Goal: Task Accomplishment & Management: Use online tool/utility

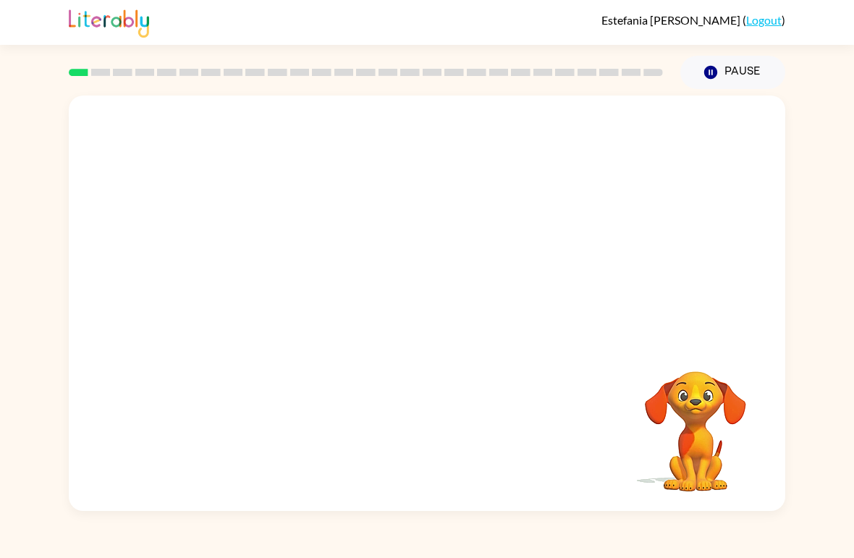
click at [759, 23] on link "Logout" at bounding box center [763, 20] width 35 height 14
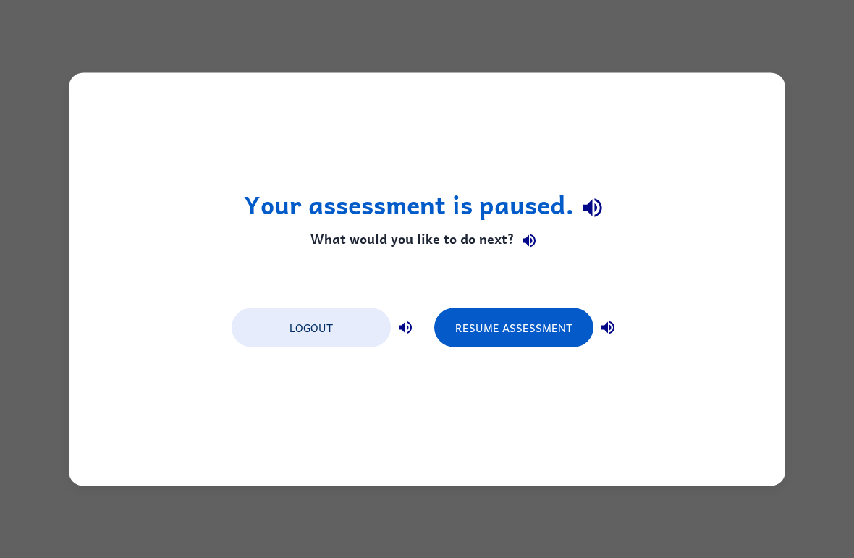
click at [347, 331] on button "Logout" at bounding box center [310, 326] width 159 height 39
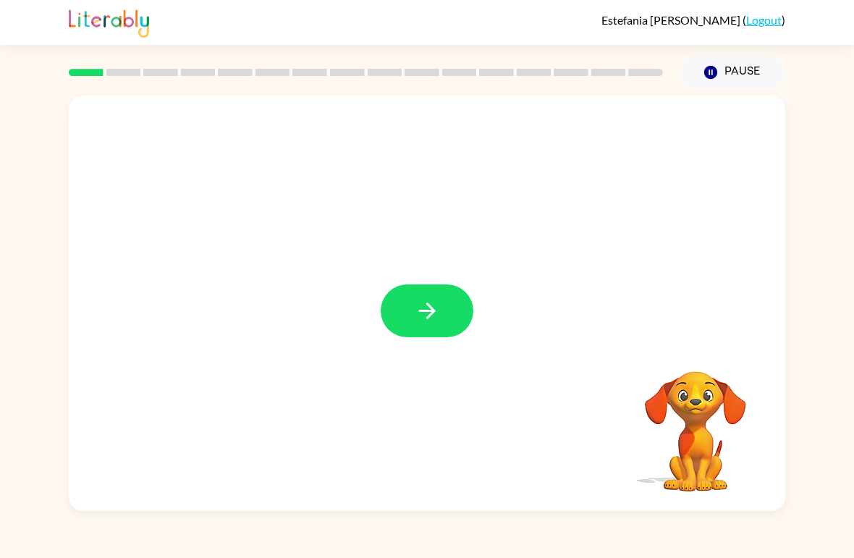
click at [408, 312] on button "button" at bounding box center [427, 310] width 93 height 53
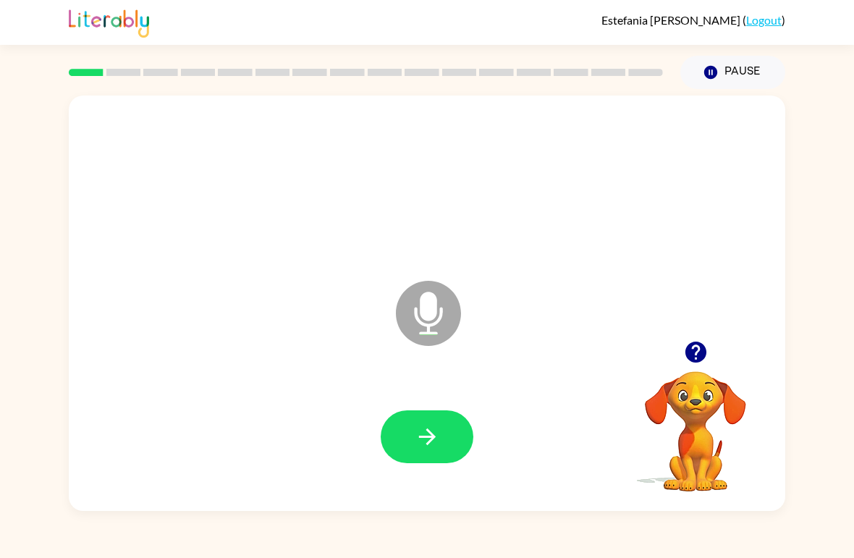
click at [459, 431] on button "button" at bounding box center [427, 436] width 93 height 53
click at [469, 428] on button "button" at bounding box center [427, 436] width 93 height 53
click at [462, 454] on button "button" at bounding box center [427, 436] width 93 height 53
click at [429, 455] on button "button" at bounding box center [427, 436] width 93 height 53
click at [431, 443] on icon "button" at bounding box center [427, 436] width 25 height 25
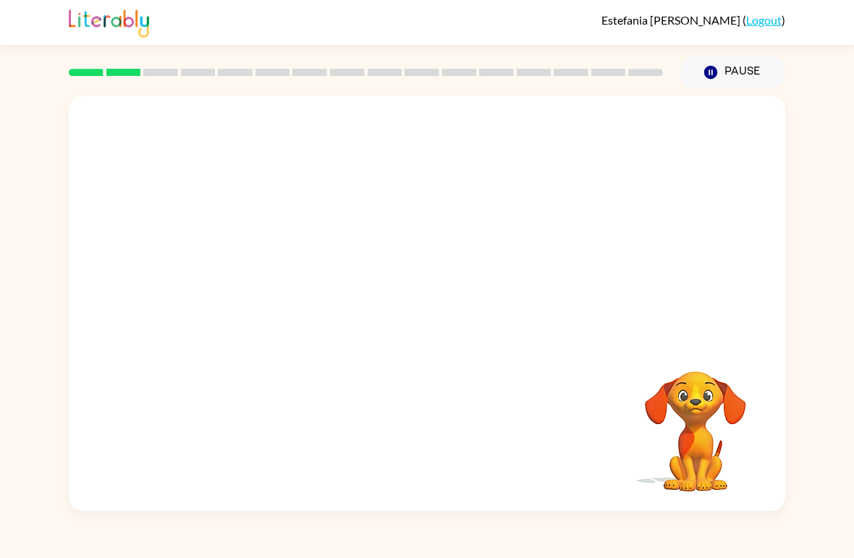
click at [736, 62] on button "Pause Pause" at bounding box center [732, 72] width 105 height 33
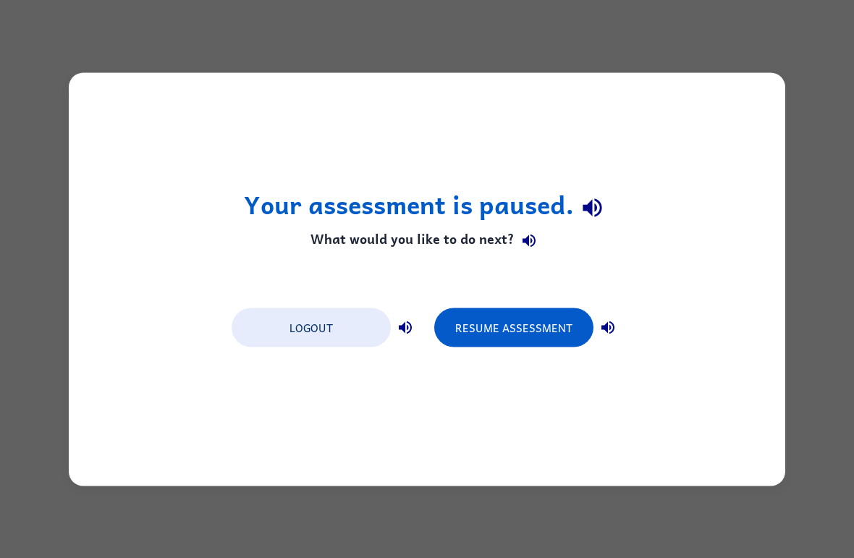
click at [509, 311] on button "Resume Assessment" at bounding box center [513, 326] width 159 height 39
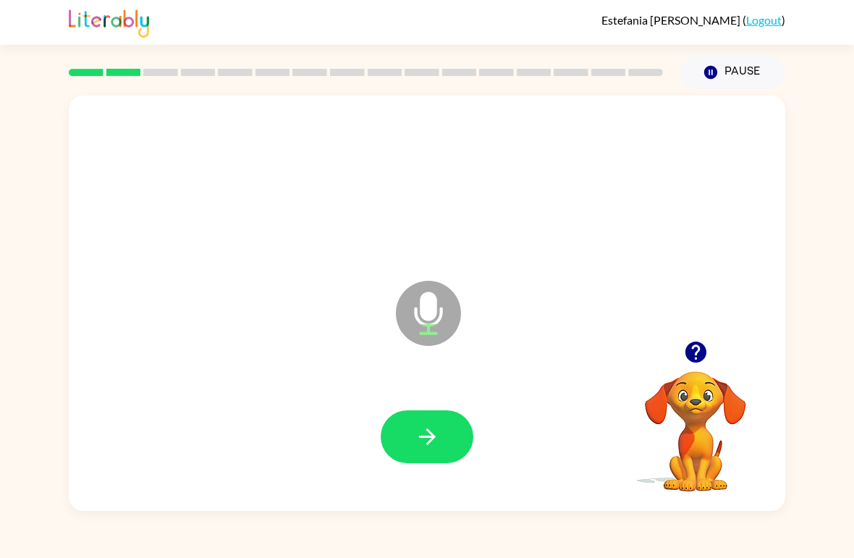
click at [407, 444] on button "button" at bounding box center [427, 436] width 93 height 53
click at [404, 432] on button "button" at bounding box center [427, 436] width 93 height 53
click at [422, 429] on icon "button" at bounding box center [427, 436] width 25 height 25
click at [403, 447] on button "button" at bounding box center [427, 436] width 93 height 53
click at [458, 412] on div at bounding box center [427, 436] width 93 height 53
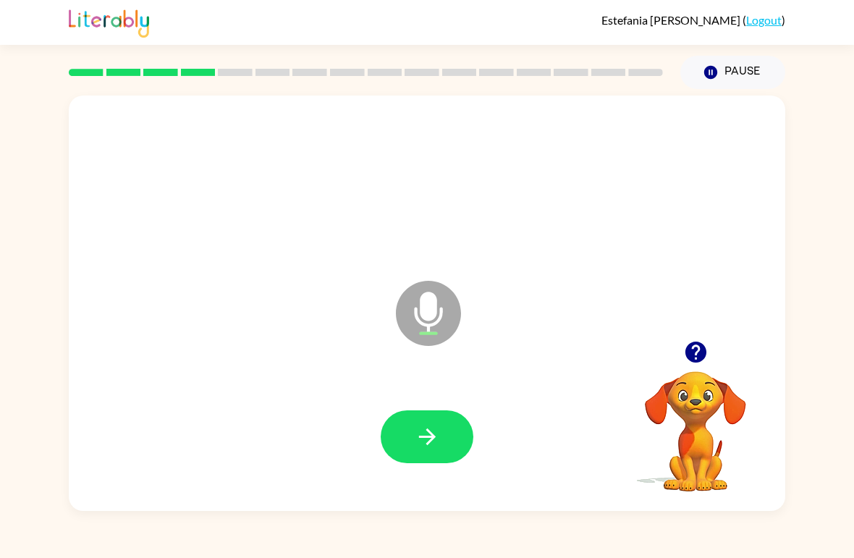
click at [440, 435] on button "button" at bounding box center [427, 436] width 93 height 53
click at [439, 420] on button "button" at bounding box center [427, 436] width 93 height 53
click at [422, 446] on icon "button" at bounding box center [427, 436] width 25 height 25
click at [429, 417] on button "button" at bounding box center [427, 436] width 93 height 53
click at [422, 449] on icon "button" at bounding box center [427, 436] width 25 height 25
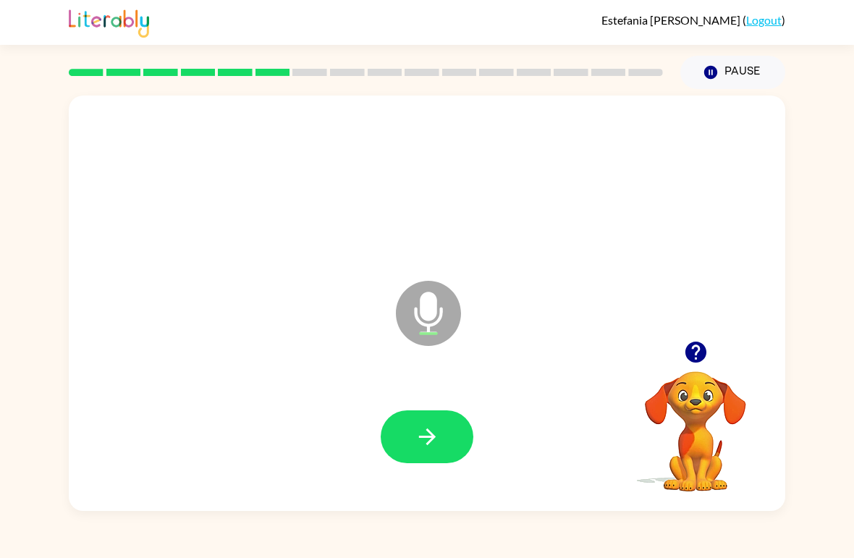
click at [428, 419] on button "button" at bounding box center [427, 436] width 93 height 53
click at [404, 440] on button "button" at bounding box center [427, 436] width 93 height 53
click at [409, 415] on button "button" at bounding box center [427, 436] width 93 height 53
click at [428, 425] on icon "button" at bounding box center [427, 436] width 25 height 25
click at [422, 443] on icon "button" at bounding box center [427, 436] width 25 height 25
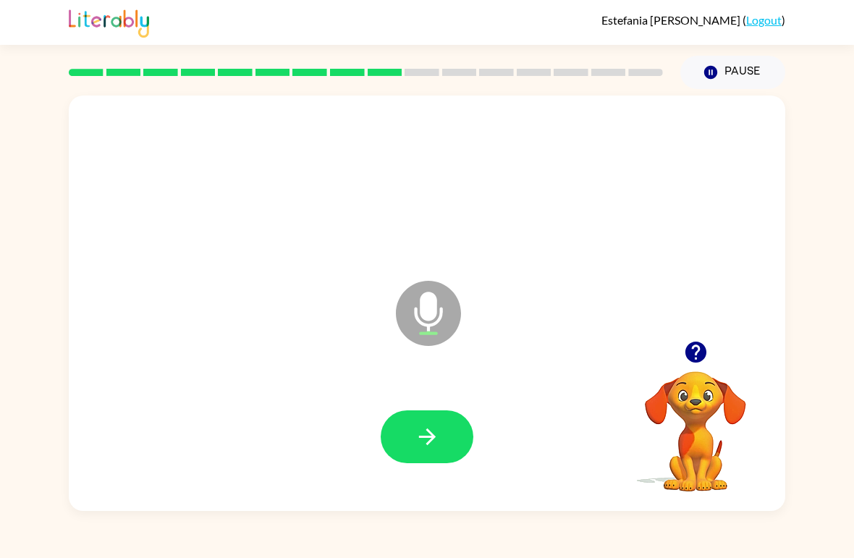
click at [438, 415] on button "button" at bounding box center [427, 436] width 93 height 53
click at [425, 435] on icon "button" at bounding box center [427, 436] width 25 height 25
click at [436, 424] on button "button" at bounding box center [427, 436] width 93 height 53
click at [420, 438] on icon "button" at bounding box center [426, 436] width 17 height 17
click at [426, 425] on icon "button" at bounding box center [427, 436] width 25 height 25
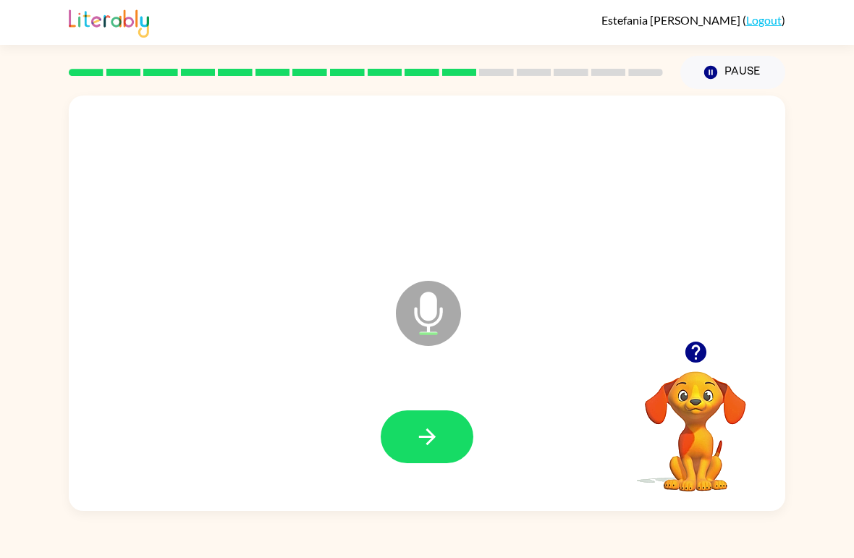
click at [425, 430] on icon "button" at bounding box center [427, 436] width 25 height 25
click at [425, 439] on icon "button" at bounding box center [427, 436] width 25 height 25
click at [435, 421] on button "button" at bounding box center [427, 436] width 93 height 53
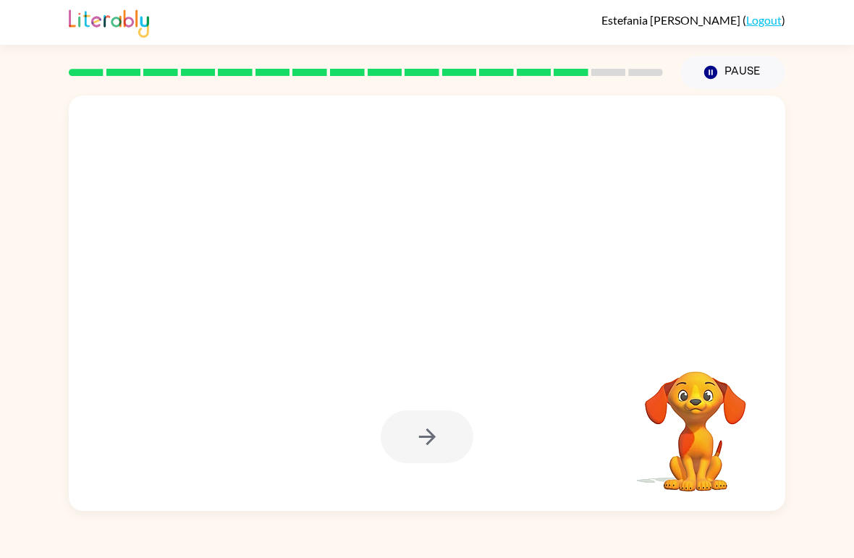
click at [723, 485] on video "Your browser must support playing .mp4 files to use Literably. Please try using…" at bounding box center [695, 421] width 145 height 145
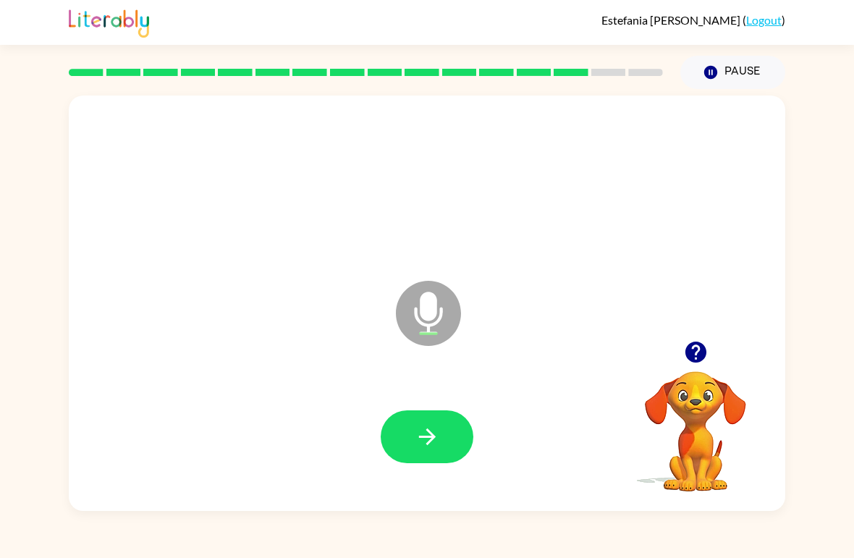
click at [422, 446] on icon "button" at bounding box center [427, 436] width 25 height 25
click at [435, 436] on icon "button" at bounding box center [427, 436] width 25 height 25
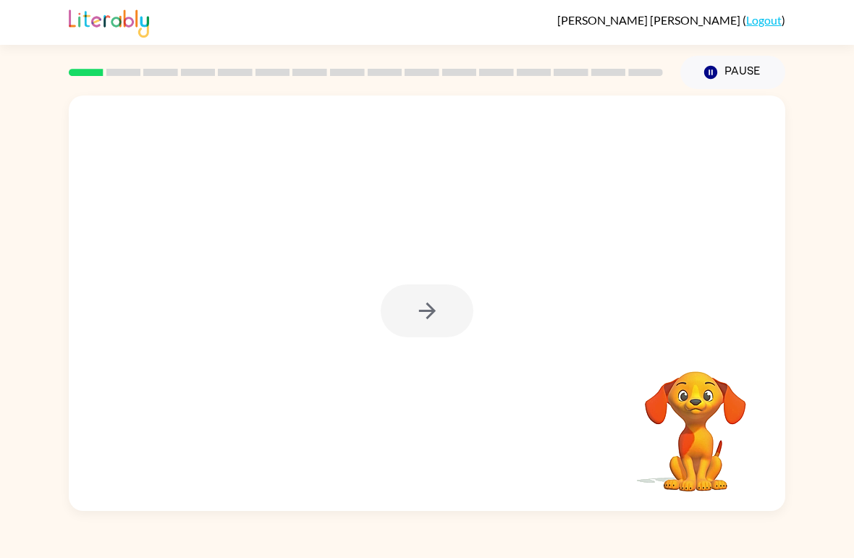
click at [427, 305] on div at bounding box center [427, 310] width 93 height 53
click at [415, 316] on icon "button" at bounding box center [427, 310] width 25 height 25
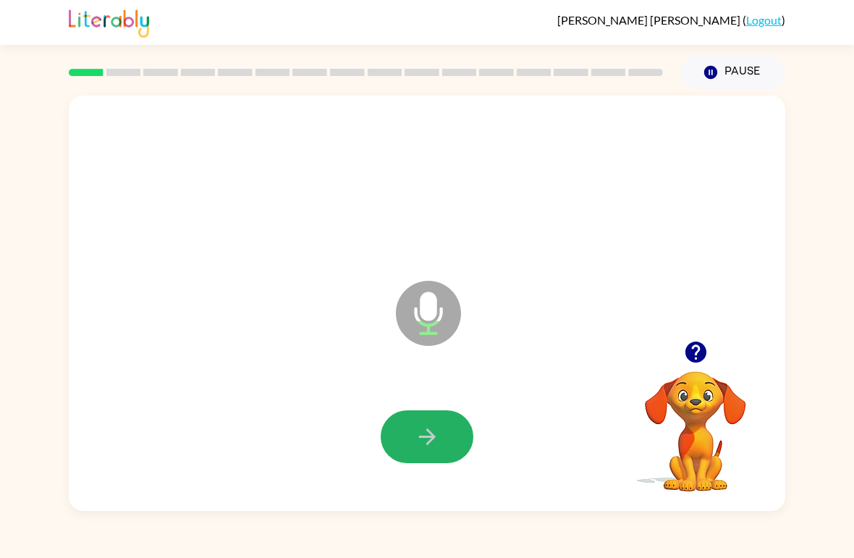
click at [414, 451] on button "button" at bounding box center [427, 436] width 93 height 53
click at [428, 433] on icon "button" at bounding box center [427, 436] width 25 height 25
click at [415, 438] on icon "button" at bounding box center [427, 436] width 25 height 25
click at [430, 434] on icon "button" at bounding box center [426, 436] width 17 height 17
click at [442, 420] on button "button" at bounding box center [427, 436] width 93 height 53
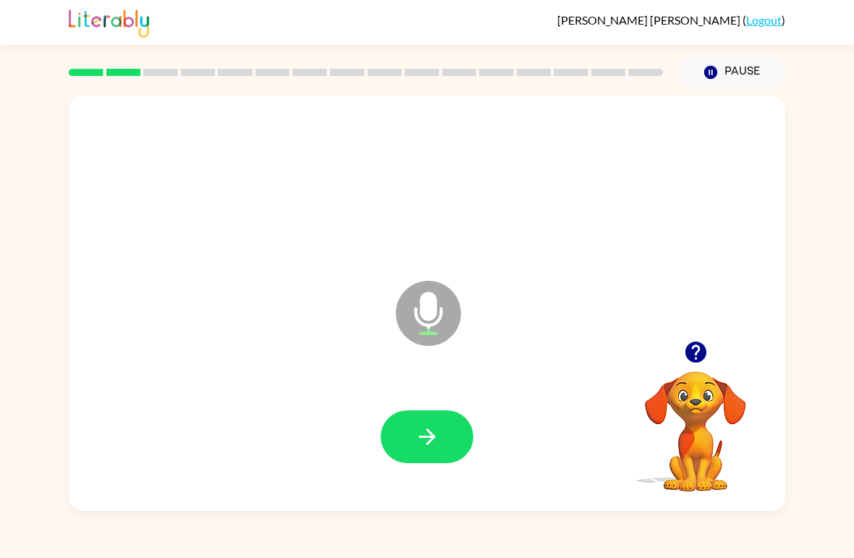
click at [445, 438] on button "button" at bounding box center [427, 436] width 93 height 53
click at [453, 429] on button "button" at bounding box center [427, 436] width 93 height 53
click at [450, 420] on button "button" at bounding box center [427, 436] width 93 height 53
click at [440, 437] on button "button" at bounding box center [427, 436] width 93 height 53
click at [438, 435] on icon "button" at bounding box center [427, 436] width 25 height 25
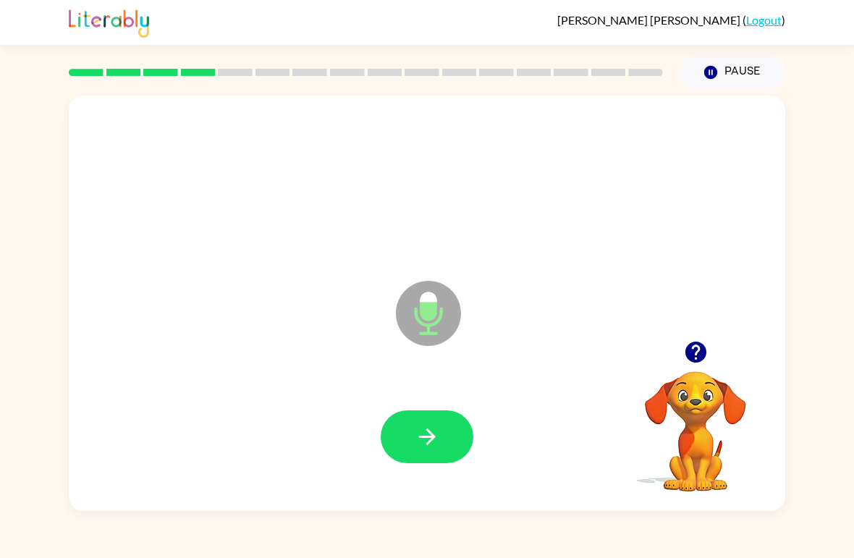
click at [447, 422] on button "button" at bounding box center [427, 436] width 93 height 53
click at [438, 426] on icon "button" at bounding box center [427, 436] width 25 height 25
click at [412, 428] on button "button" at bounding box center [427, 436] width 93 height 53
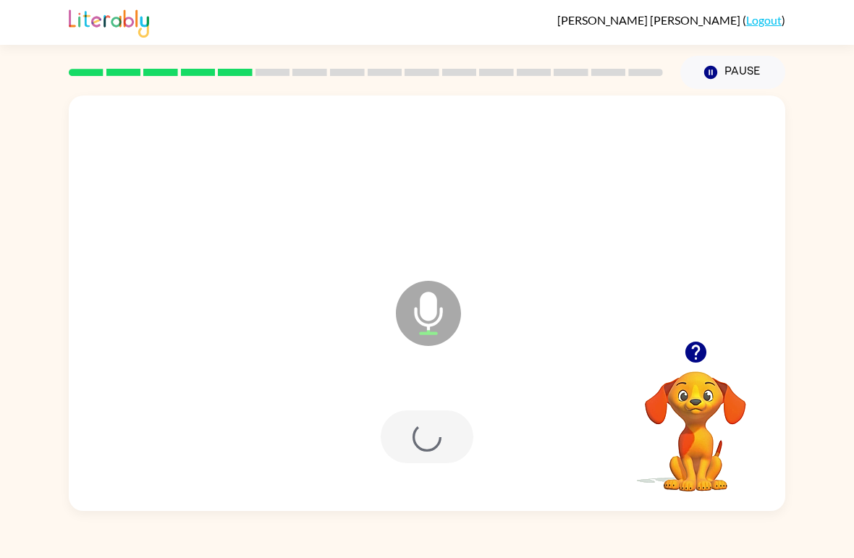
click at [412, 428] on div at bounding box center [427, 436] width 93 height 53
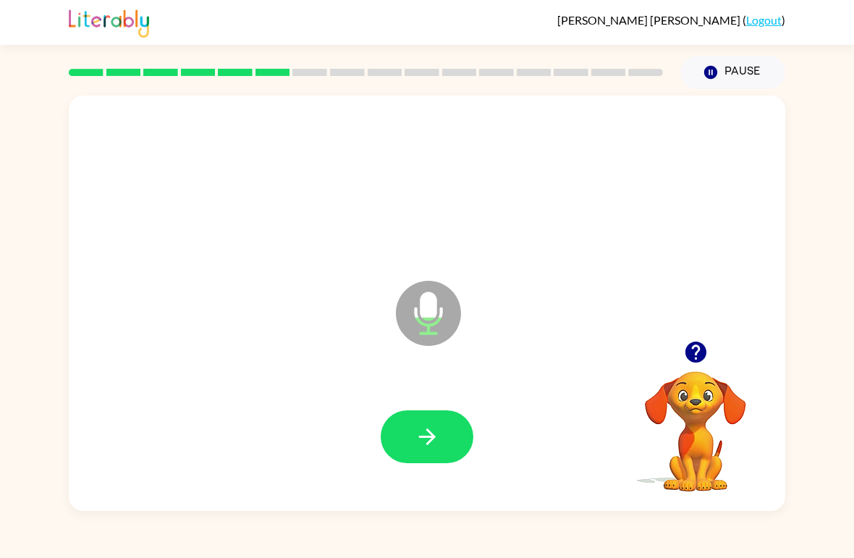
click at [432, 448] on icon "button" at bounding box center [427, 436] width 25 height 25
click at [429, 427] on icon "button" at bounding box center [427, 436] width 25 height 25
click at [427, 425] on icon "button" at bounding box center [427, 436] width 25 height 25
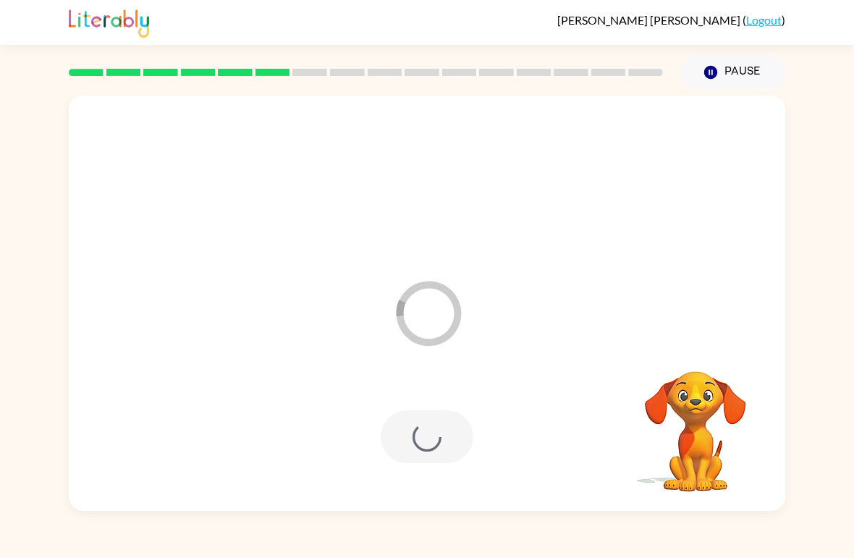
click at [729, 66] on button "Pause Pause" at bounding box center [732, 72] width 105 height 33
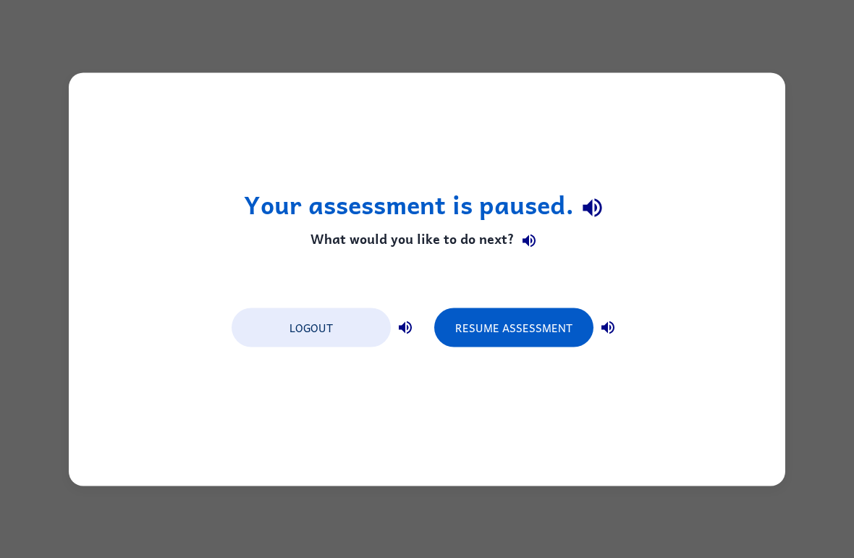
click at [476, 317] on button "Resume Assessment" at bounding box center [513, 326] width 159 height 39
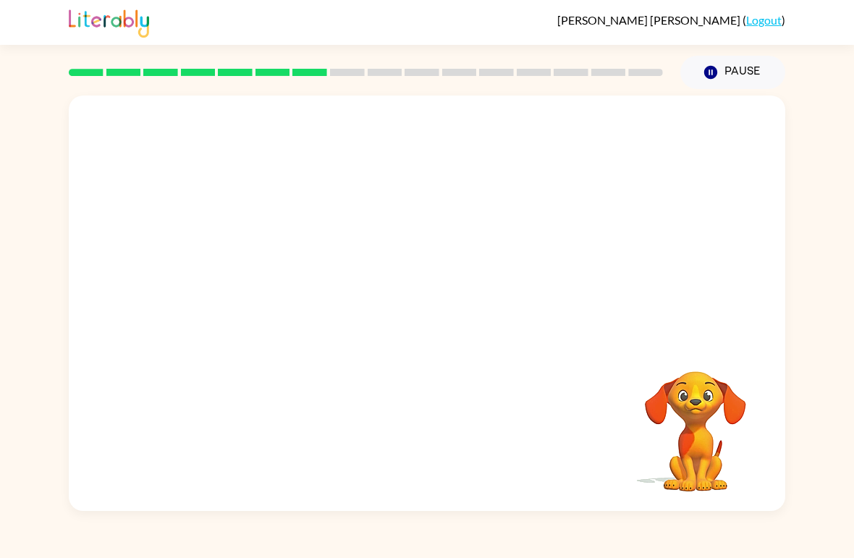
click at [503, 316] on div at bounding box center [427, 302] width 716 height 415
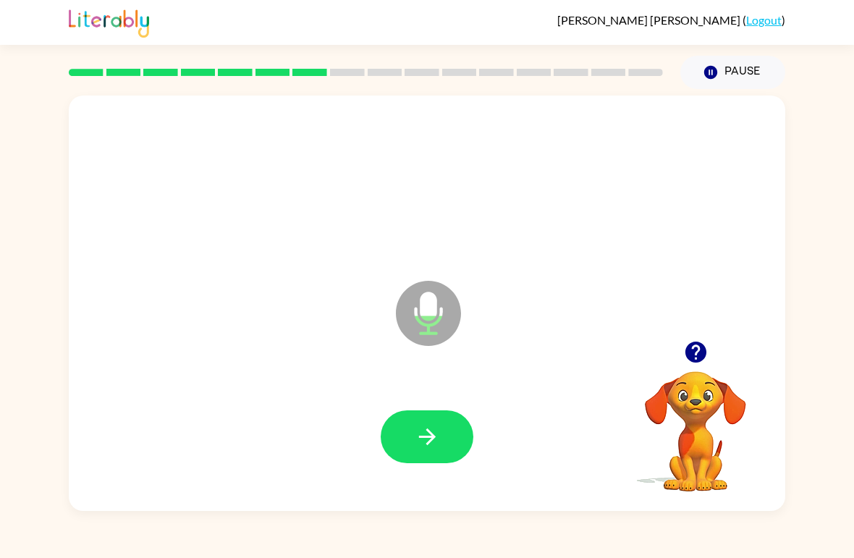
click at [407, 441] on button "button" at bounding box center [427, 436] width 93 height 53
click at [423, 405] on div at bounding box center [426, 437] width 687 height 119
click at [408, 430] on button "button" at bounding box center [427, 436] width 93 height 53
click at [423, 429] on icon "button" at bounding box center [427, 436] width 25 height 25
click at [432, 430] on icon "button" at bounding box center [427, 436] width 25 height 25
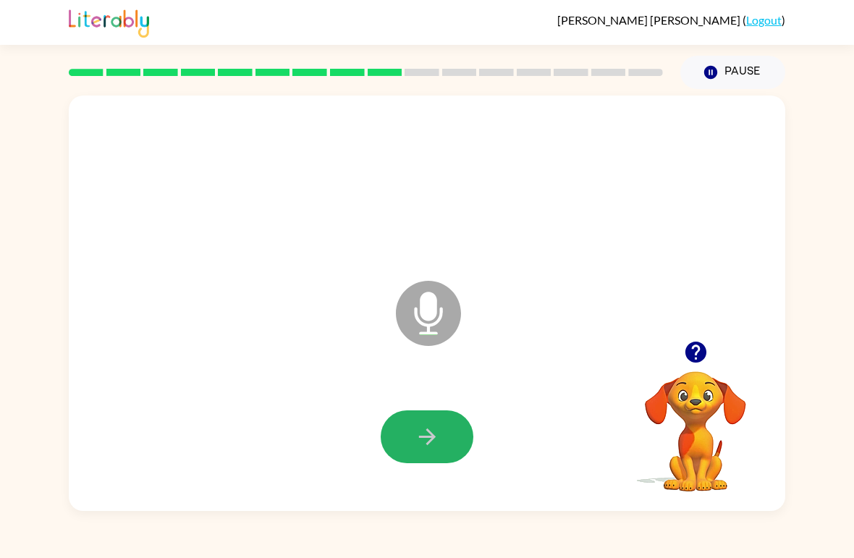
click at [434, 433] on icon "button" at bounding box center [427, 436] width 25 height 25
click at [407, 433] on button "button" at bounding box center [427, 436] width 93 height 53
click at [402, 421] on button "button" at bounding box center [427, 436] width 93 height 53
click at [437, 430] on icon "button" at bounding box center [427, 436] width 25 height 25
click at [719, 81] on button "Pause Pause" at bounding box center [732, 72] width 105 height 33
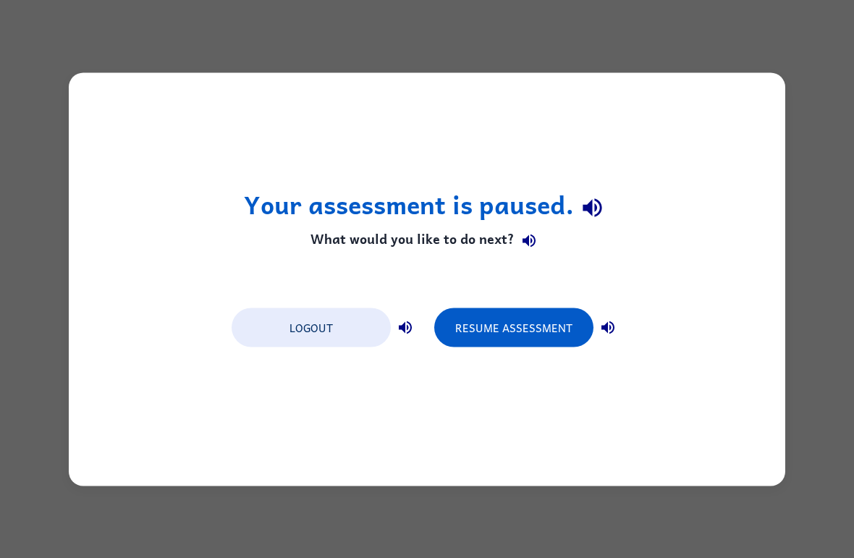
click at [525, 320] on button "Resume Assessment" at bounding box center [513, 326] width 159 height 39
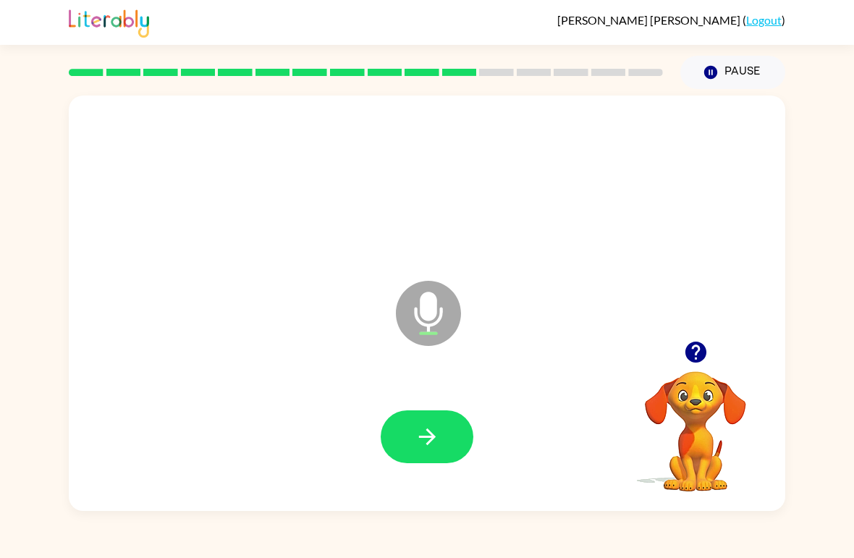
click at [430, 428] on icon "button" at bounding box center [427, 436] width 25 height 25
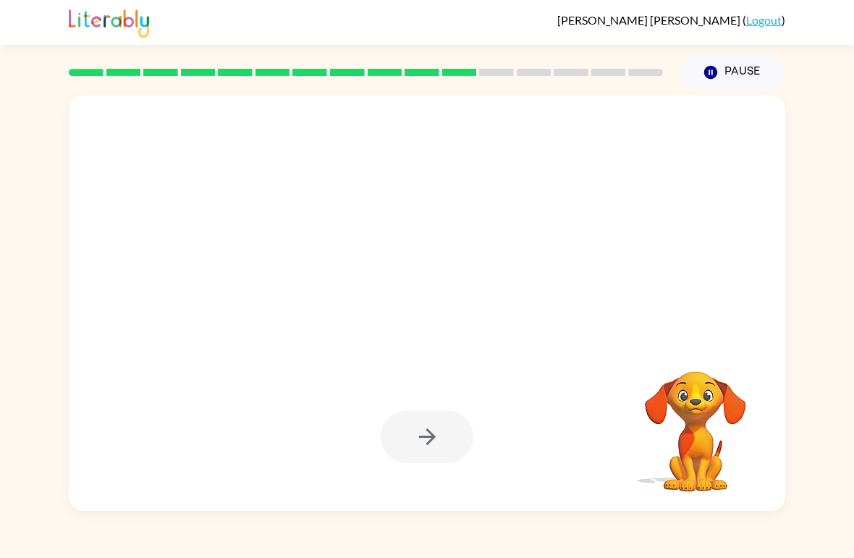
click at [154, 519] on div "Emilia Killinger-Bermudez ( Logout ) Pause Pause Your browser must support play…" at bounding box center [427, 279] width 854 height 558
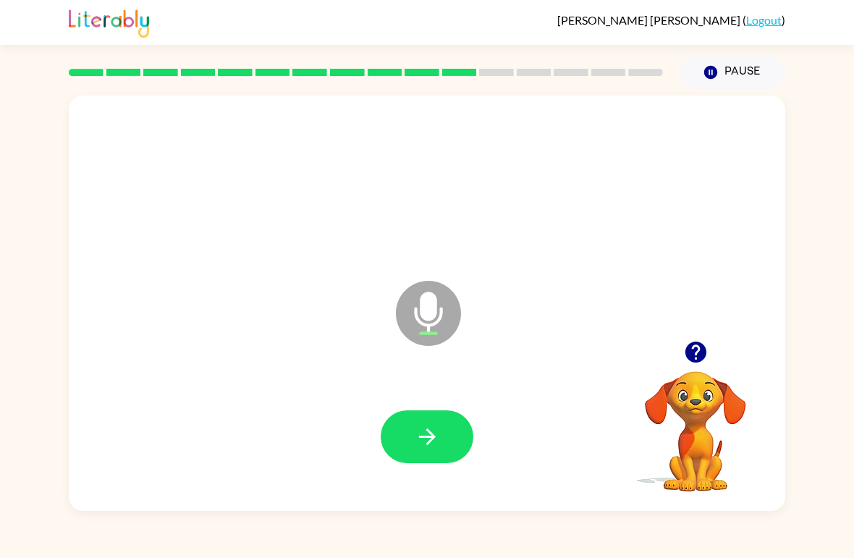
click at [431, 439] on icon "button" at bounding box center [426, 436] width 17 height 17
click at [432, 419] on button "button" at bounding box center [427, 436] width 93 height 53
click at [409, 439] on button "button" at bounding box center [427, 436] width 93 height 53
click at [434, 433] on icon "button" at bounding box center [427, 436] width 25 height 25
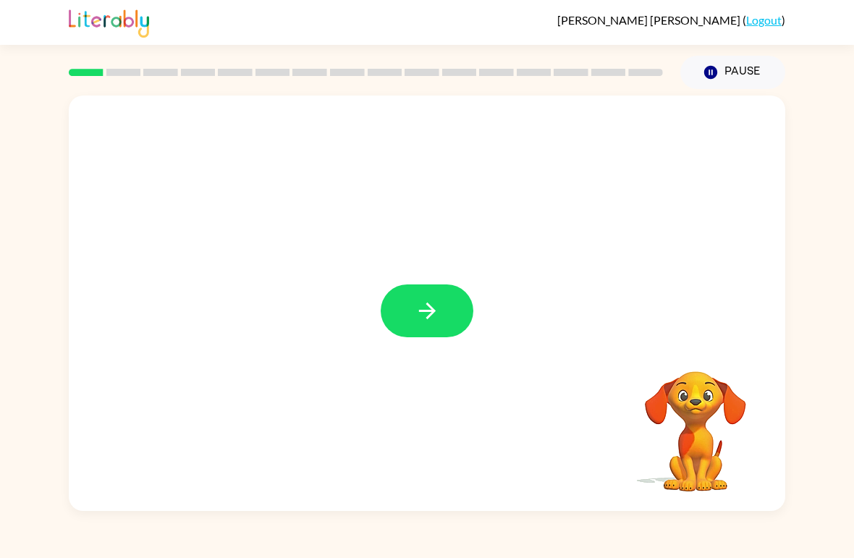
click at [441, 291] on button "button" at bounding box center [427, 310] width 93 height 53
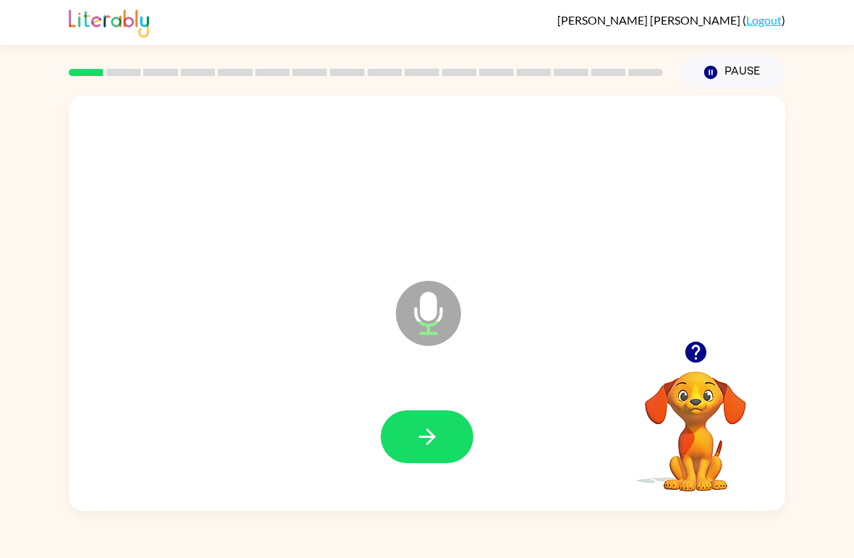
click at [433, 439] on icon "button" at bounding box center [426, 436] width 17 height 17
click at [420, 407] on div at bounding box center [426, 437] width 687 height 119
click at [416, 433] on icon "button" at bounding box center [427, 436] width 25 height 25
click at [425, 451] on button "button" at bounding box center [427, 436] width 93 height 53
click at [419, 455] on button "button" at bounding box center [427, 436] width 93 height 53
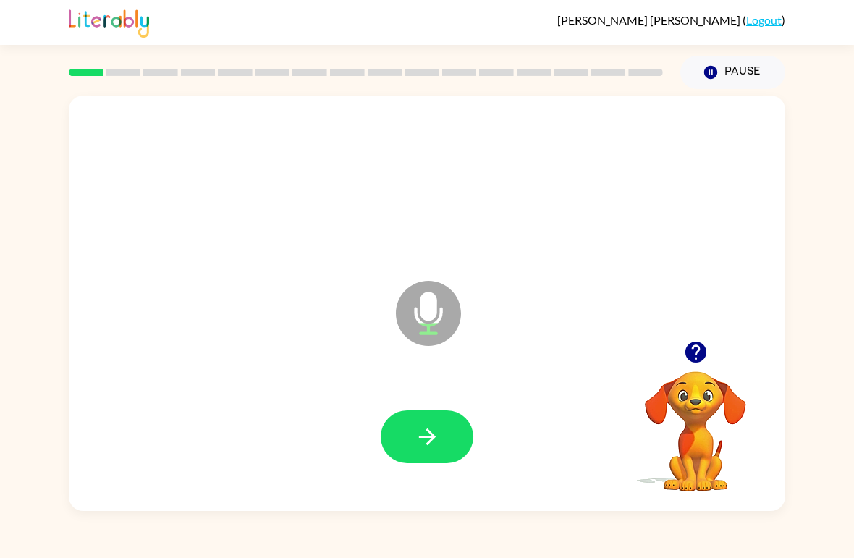
click at [436, 425] on icon "button" at bounding box center [427, 436] width 25 height 25
click at [431, 419] on button "button" at bounding box center [427, 436] width 93 height 53
click at [429, 430] on icon "button" at bounding box center [427, 436] width 25 height 25
click at [438, 443] on icon "button" at bounding box center [427, 436] width 25 height 25
click at [441, 424] on button "button" at bounding box center [427, 436] width 93 height 53
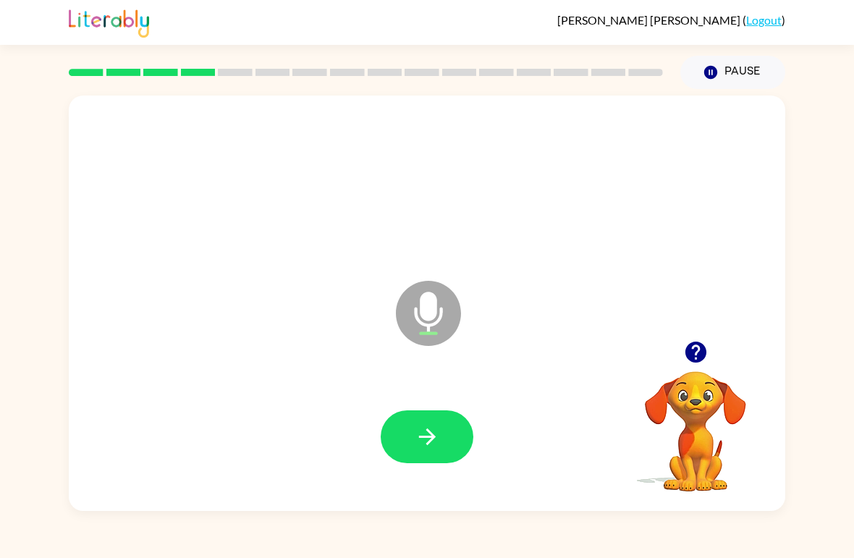
click at [424, 452] on button "button" at bounding box center [427, 436] width 93 height 53
click at [435, 429] on icon "button" at bounding box center [427, 436] width 25 height 25
click at [437, 436] on icon "button" at bounding box center [427, 436] width 25 height 25
click at [443, 433] on button "button" at bounding box center [427, 436] width 93 height 53
click at [424, 430] on icon "button" at bounding box center [427, 436] width 25 height 25
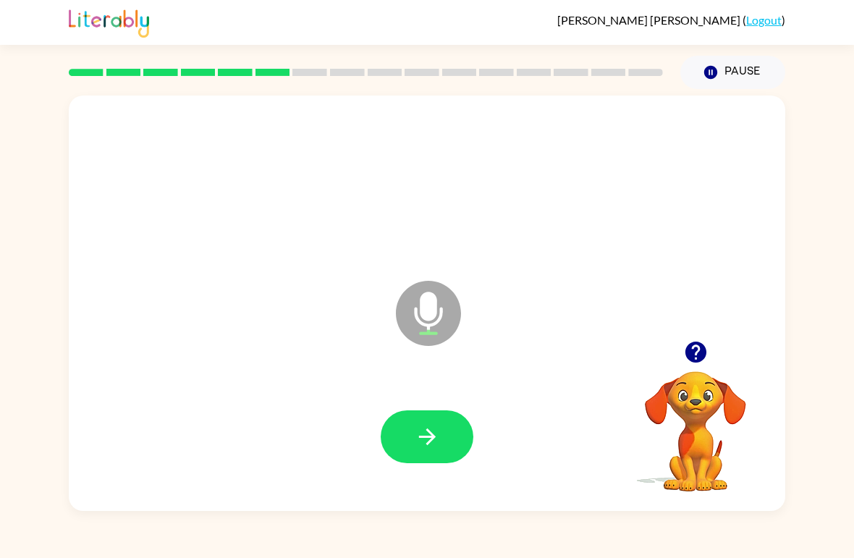
click at [733, 69] on button "Pause Pause" at bounding box center [732, 72] width 105 height 33
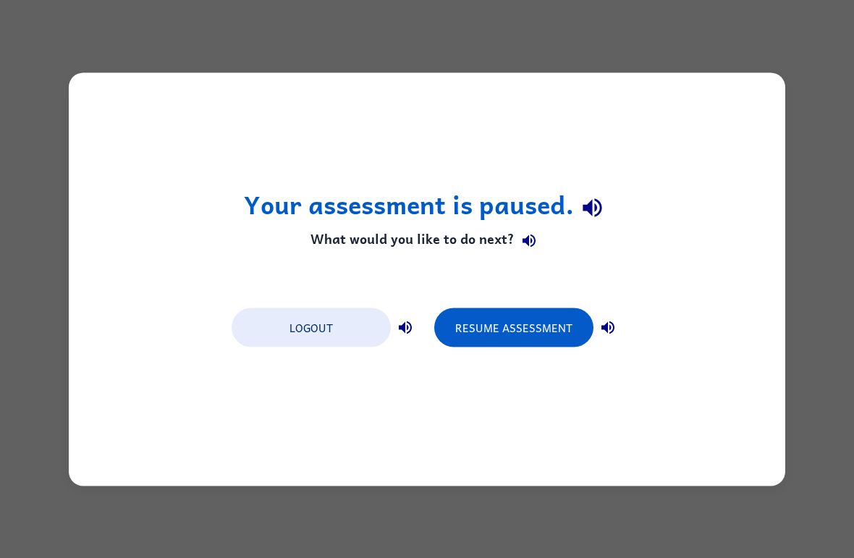
click at [537, 313] on button "Resume Assessment" at bounding box center [513, 326] width 159 height 39
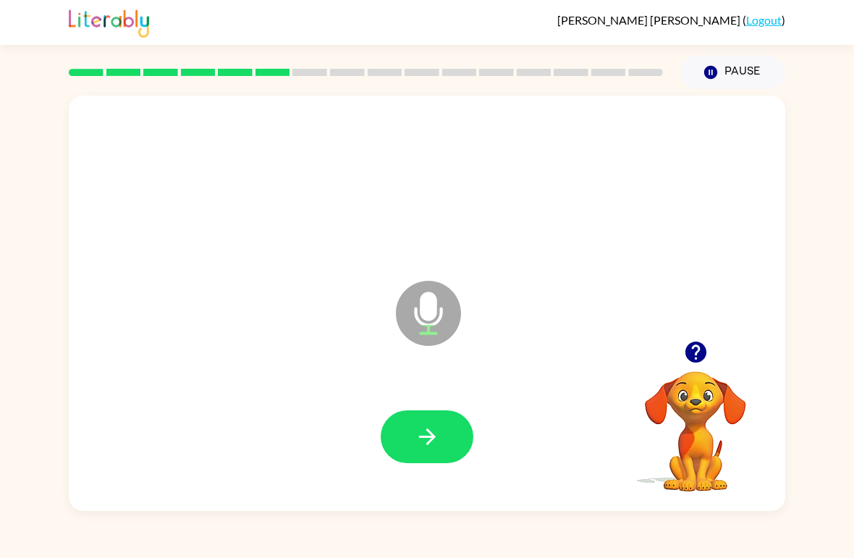
click at [425, 441] on icon "button" at bounding box center [427, 436] width 25 height 25
click at [435, 424] on button "button" at bounding box center [427, 436] width 93 height 53
click at [438, 435] on icon "button" at bounding box center [427, 436] width 25 height 25
click at [434, 425] on icon "button" at bounding box center [427, 436] width 25 height 25
click at [418, 432] on icon "button" at bounding box center [427, 436] width 25 height 25
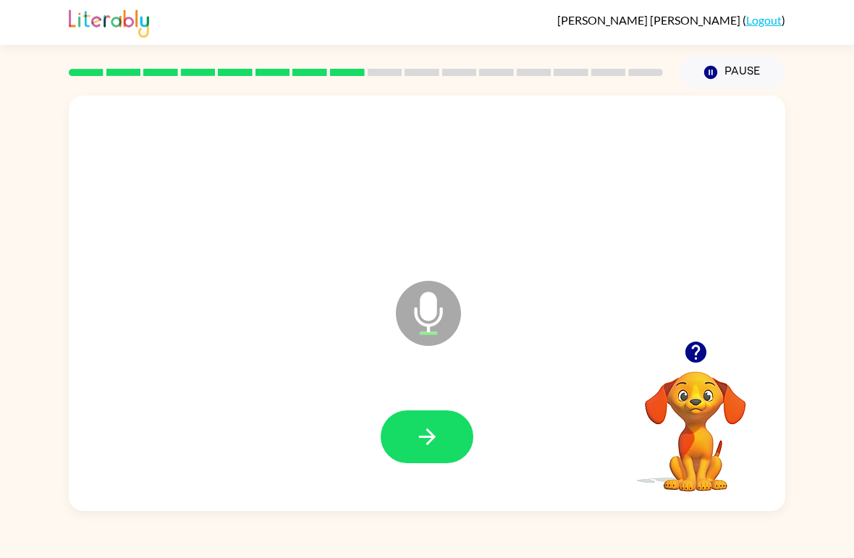
click at [426, 430] on icon "button" at bounding box center [427, 436] width 25 height 25
click at [431, 428] on icon "button" at bounding box center [427, 436] width 25 height 25
click at [424, 435] on icon "button" at bounding box center [427, 436] width 25 height 25
click at [424, 433] on icon "button" at bounding box center [427, 436] width 25 height 25
click at [430, 434] on icon "button" at bounding box center [426, 436] width 17 height 17
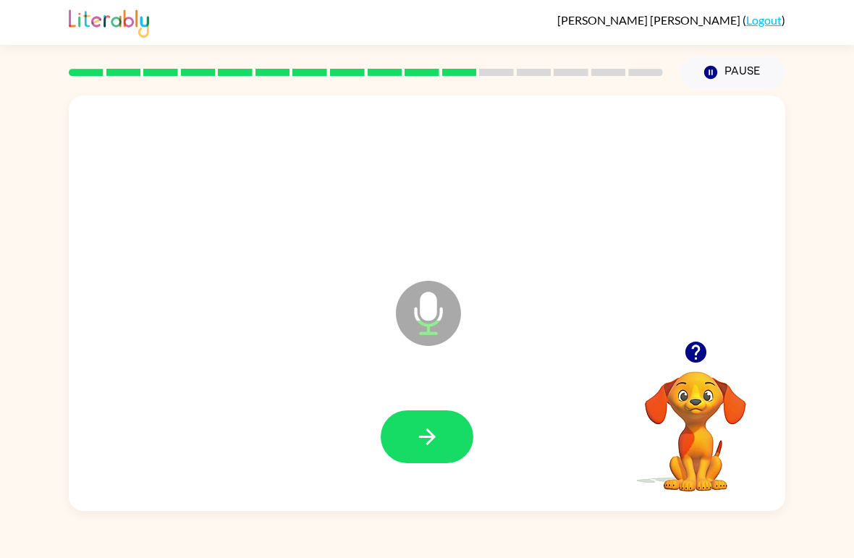
click at [435, 436] on icon "button" at bounding box center [427, 436] width 25 height 25
click at [423, 449] on icon "button" at bounding box center [427, 436] width 25 height 25
click at [440, 427] on button "button" at bounding box center [427, 436] width 93 height 53
click at [435, 427] on icon "button" at bounding box center [427, 436] width 25 height 25
click at [435, 434] on icon "button" at bounding box center [427, 436] width 25 height 25
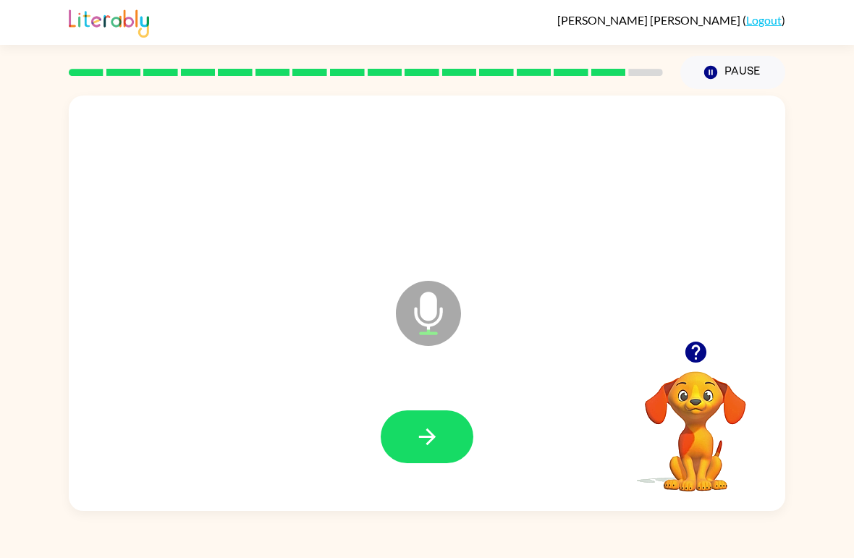
click at [438, 428] on icon "button" at bounding box center [427, 436] width 25 height 25
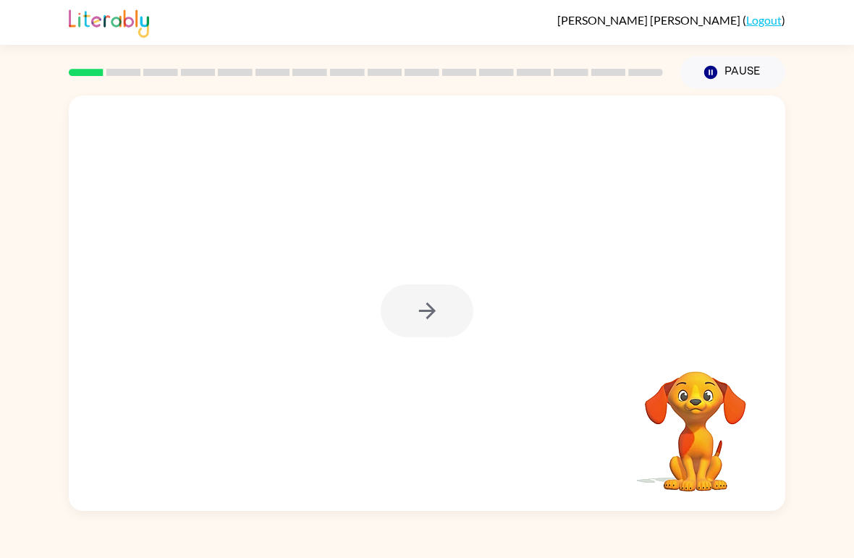
click at [217, 506] on div at bounding box center [427, 302] width 716 height 415
click at [401, 320] on button "button" at bounding box center [427, 310] width 93 height 53
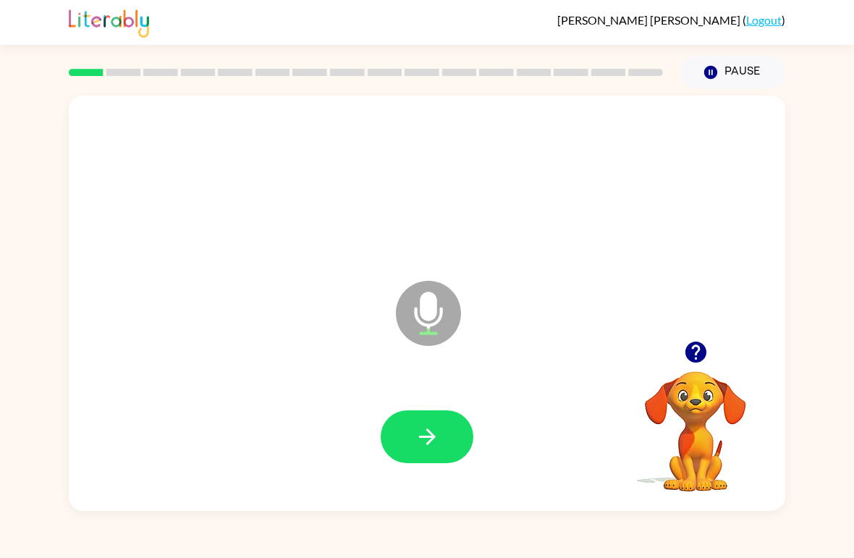
click at [428, 418] on button "button" at bounding box center [427, 436] width 93 height 53
click at [422, 434] on icon "button" at bounding box center [427, 436] width 25 height 25
click at [451, 435] on button "button" at bounding box center [427, 436] width 93 height 53
click at [441, 443] on button "button" at bounding box center [427, 436] width 93 height 53
click at [426, 431] on icon "button" at bounding box center [427, 436] width 25 height 25
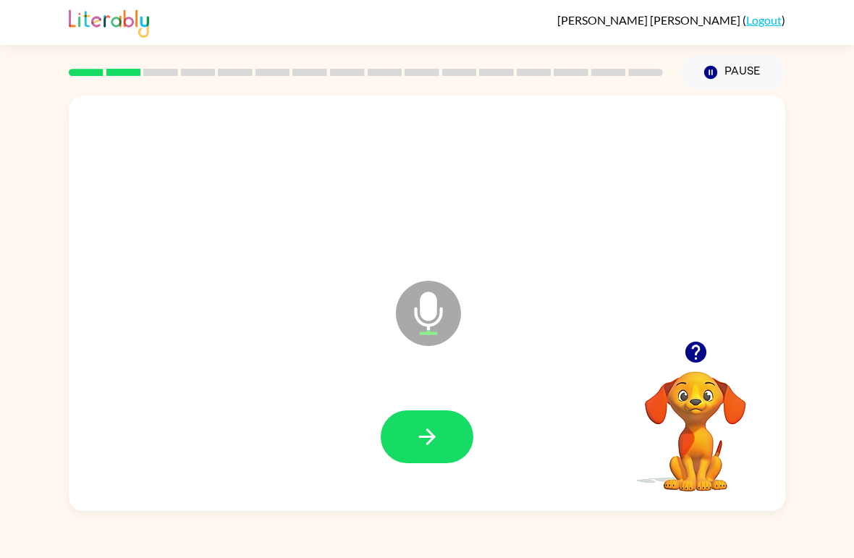
click at [420, 435] on icon "button" at bounding box center [427, 436] width 25 height 25
click at [421, 425] on icon "button" at bounding box center [427, 436] width 25 height 25
click at [438, 418] on button "button" at bounding box center [427, 436] width 93 height 53
click at [430, 453] on button "button" at bounding box center [427, 436] width 93 height 53
click at [425, 438] on icon "button" at bounding box center [426, 436] width 17 height 17
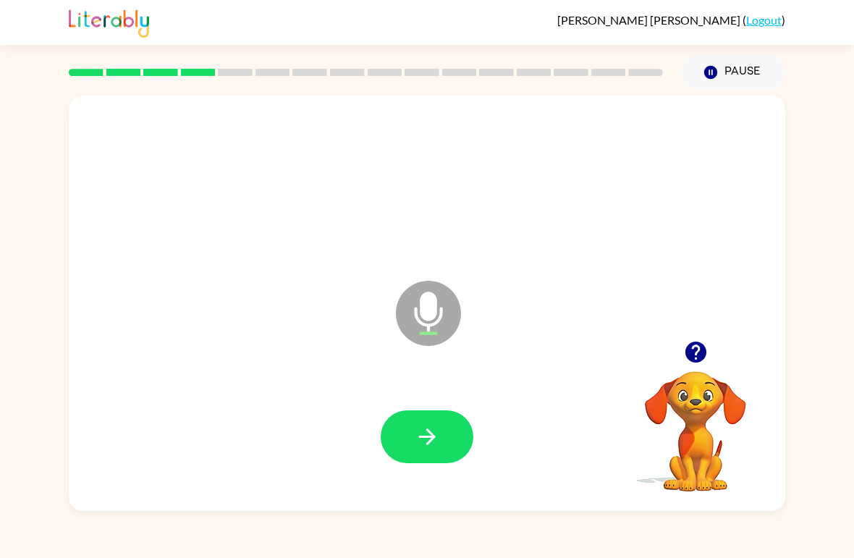
click at [425, 435] on icon "button" at bounding box center [427, 436] width 25 height 25
click at [429, 441] on icon "button" at bounding box center [427, 436] width 25 height 25
click at [434, 403] on div at bounding box center [426, 437] width 687 height 119
click at [436, 455] on button "button" at bounding box center [427, 436] width 93 height 53
click at [422, 420] on button "button" at bounding box center [427, 436] width 93 height 53
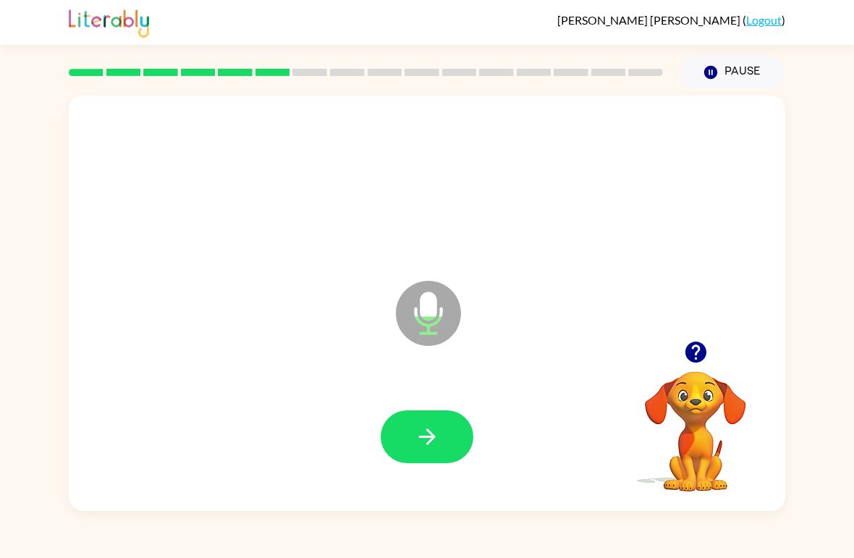
click at [430, 448] on icon "button" at bounding box center [427, 436] width 25 height 25
click at [435, 438] on icon "button" at bounding box center [426, 436] width 17 height 17
click at [416, 436] on icon "button" at bounding box center [427, 436] width 25 height 25
click at [415, 428] on icon "button" at bounding box center [427, 436] width 25 height 25
click at [431, 436] on icon "button" at bounding box center [427, 436] width 25 height 25
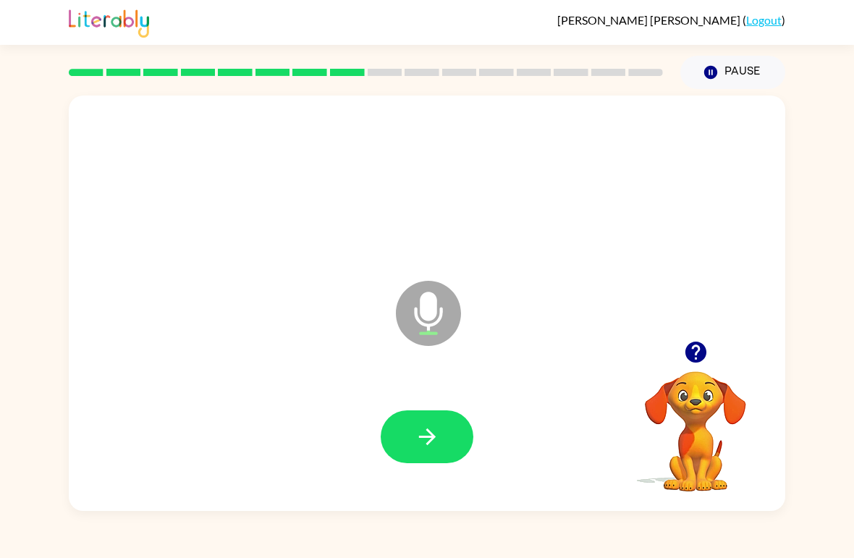
click at [417, 431] on icon "button" at bounding box center [427, 436] width 25 height 25
click at [424, 435] on icon "button" at bounding box center [427, 436] width 25 height 25
click at [427, 441] on icon "button" at bounding box center [427, 436] width 25 height 25
click at [423, 438] on icon "button" at bounding box center [426, 436] width 17 height 17
click at [412, 433] on button "button" at bounding box center [427, 436] width 93 height 53
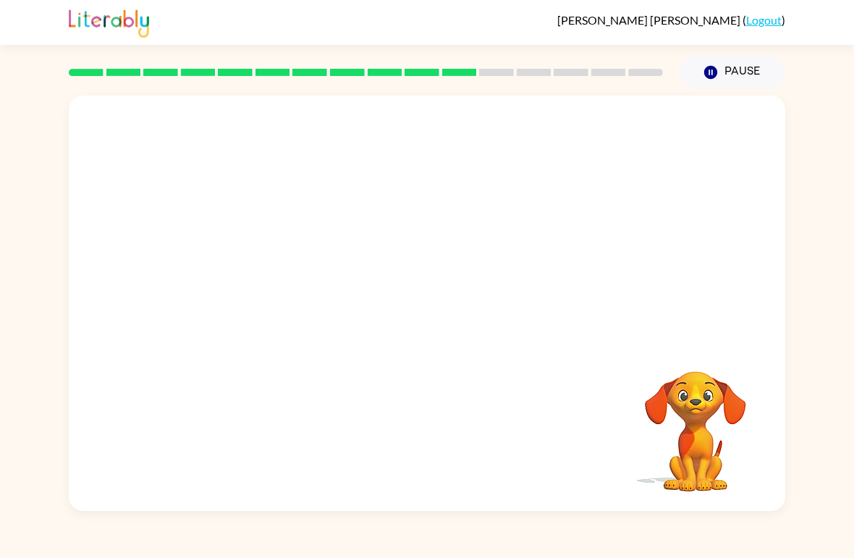
click at [433, 483] on div "Your browser must support playing .mp4 files to use Literably. Please try using…" at bounding box center [427, 302] width 716 height 415
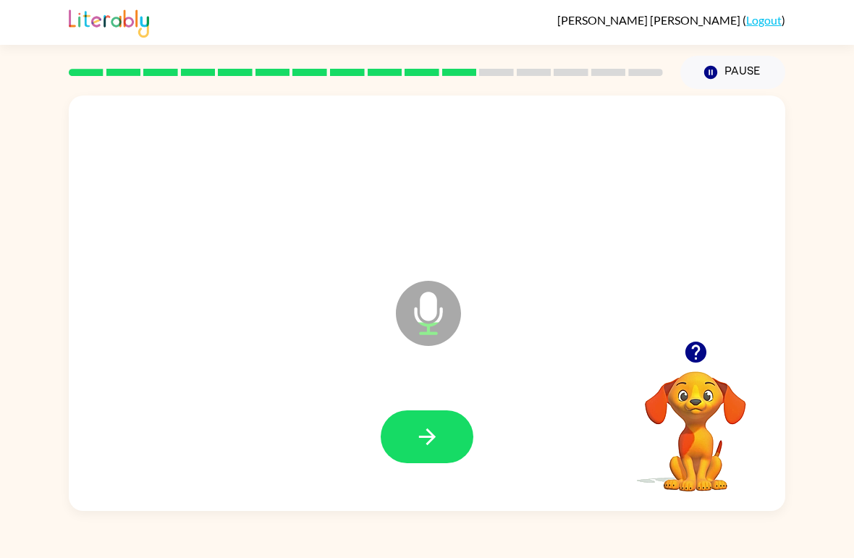
click at [438, 434] on icon "button" at bounding box center [427, 436] width 25 height 25
click at [439, 428] on icon "button" at bounding box center [427, 436] width 25 height 25
click at [443, 437] on button "button" at bounding box center [427, 436] width 93 height 53
click at [431, 436] on icon "button" at bounding box center [427, 436] width 25 height 25
click at [422, 436] on icon "button" at bounding box center [427, 436] width 25 height 25
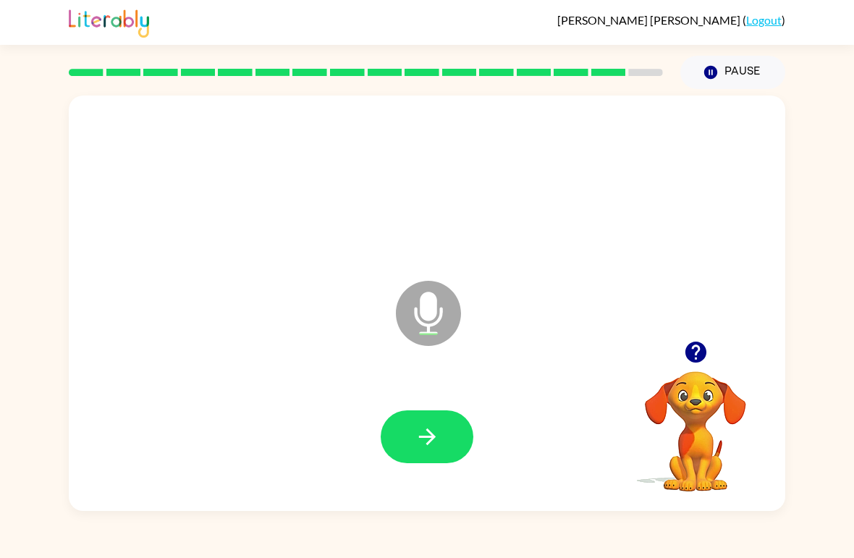
click at [422, 441] on icon "button" at bounding box center [427, 436] width 25 height 25
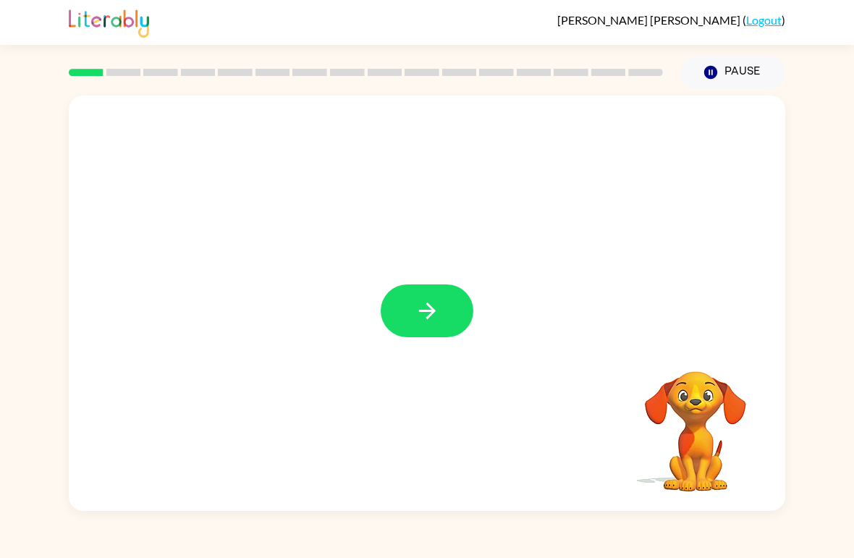
click at [427, 302] on icon "button" at bounding box center [427, 310] width 25 height 25
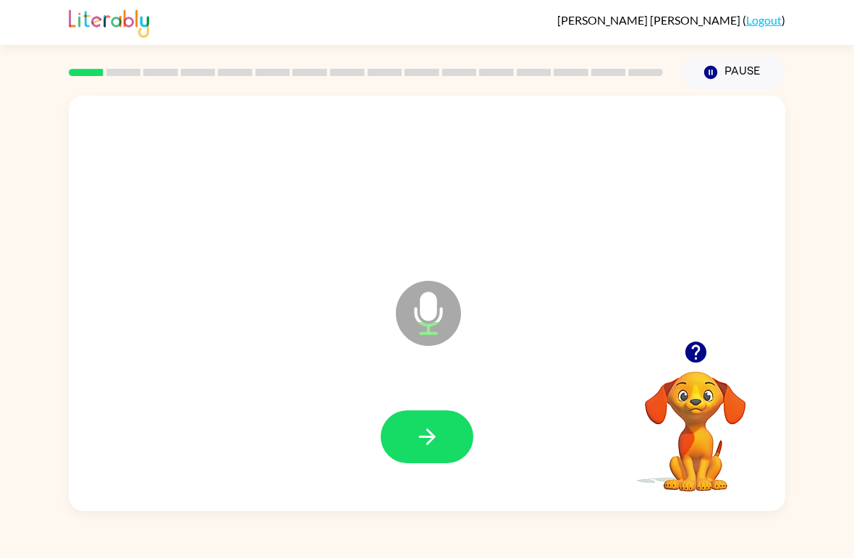
click at [409, 434] on button "button" at bounding box center [427, 436] width 93 height 53
click at [437, 432] on icon "button" at bounding box center [427, 436] width 25 height 25
click at [440, 434] on button "button" at bounding box center [427, 436] width 93 height 53
click at [451, 445] on button "button" at bounding box center [427, 436] width 93 height 53
click at [420, 435] on icon "button" at bounding box center [427, 436] width 25 height 25
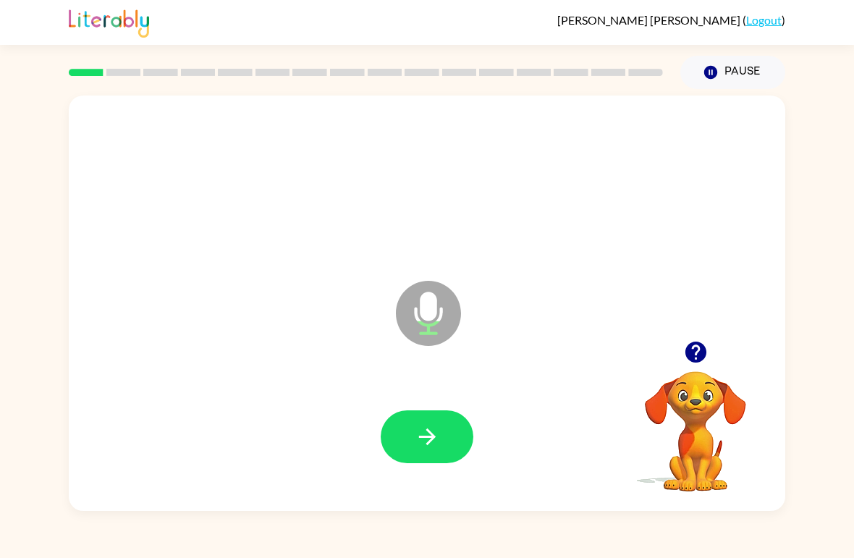
click at [429, 430] on icon "button" at bounding box center [427, 436] width 25 height 25
click at [459, 433] on button "button" at bounding box center [427, 436] width 93 height 53
click at [430, 426] on icon "button" at bounding box center [427, 436] width 25 height 25
click at [430, 425] on icon "button" at bounding box center [427, 436] width 25 height 25
click at [437, 422] on button "button" at bounding box center [427, 436] width 93 height 53
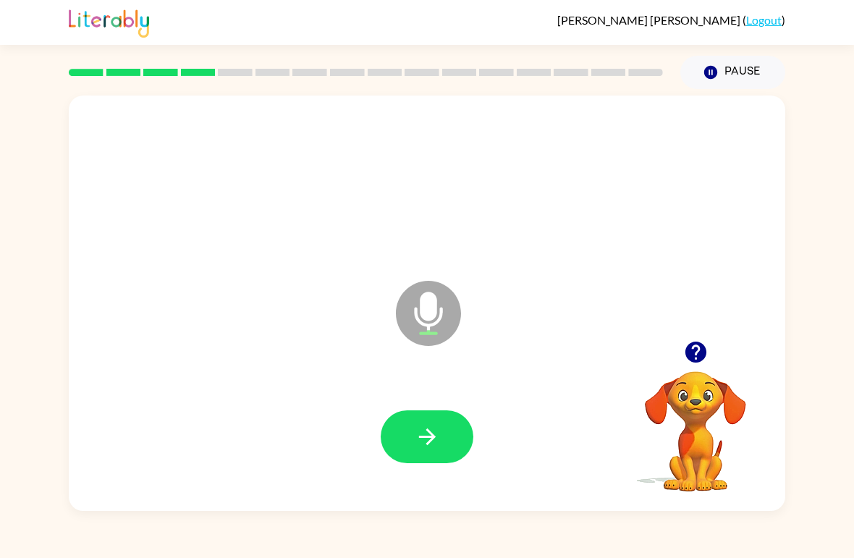
click at [444, 416] on button "button" at bounding box center [427, 436] width 93 height 53
click at [435, 430] on icon "button" at bounding box center [427, 436] width 25 height 25
click at [435, 429] on icon "button" at bounding box center [427, 436] width 25 height 25
click at [419, 431] on icon "button" at bounding box center [427, 436] width 25 height 25
click at [430, 436] on icon "button" at bounding box center [427, 436] width 25 height 25
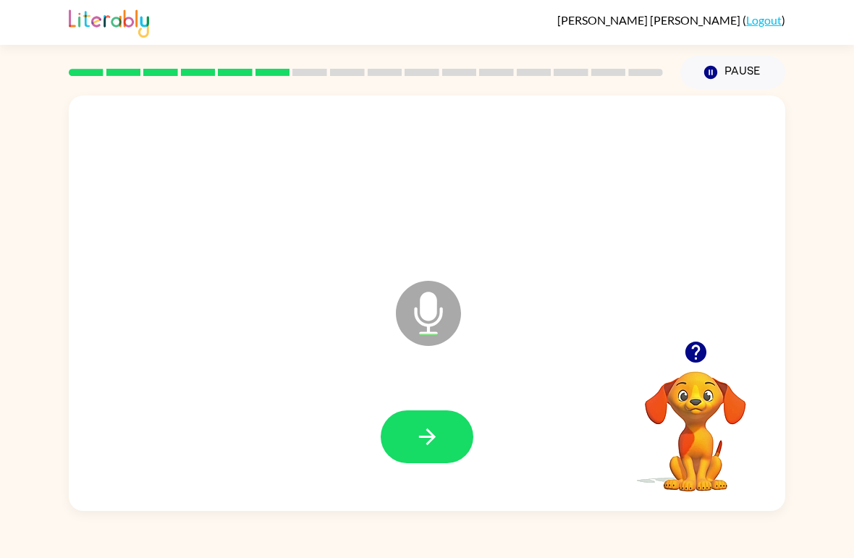
click at [407, 442] on button "button" at bounding box center [427, 436] width 93 height 53
click at [444, 425] on button "button" at bounding box center [427, 436] width 93 height 53
click at [435, 432] on icon "button" at bounding box center [427, 436] width 25 height 25
click at [450, 411] on button "button" at bounding box center [427, 436] width 93 height 53
click at [423, 413] on button "button" at bounding box center [427, 436] width 93 height 53
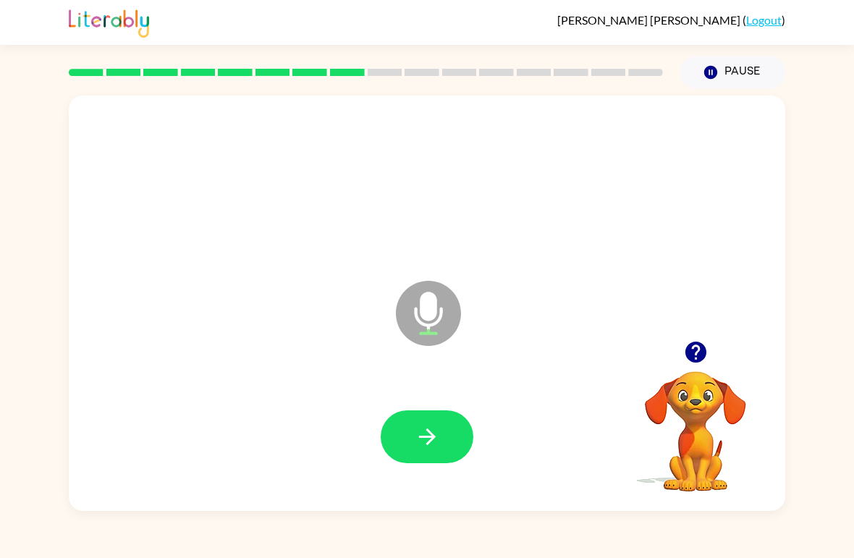
click at [420, 456] on button "button" at bounding box center [427, 436] width 93 height 53
click at [439, 434] on icon "button" at bounding box center [427, 436] width 25 height 25
click at [433, 451] on button "button" at bounding box center [427, 436] width 93 height 53
click at [447, 416] on button "button" at bounding box center [427, 436] width 93 height 53
click at [423, 416] on button "button" at bounding box center [427, 436] width 93 height 53
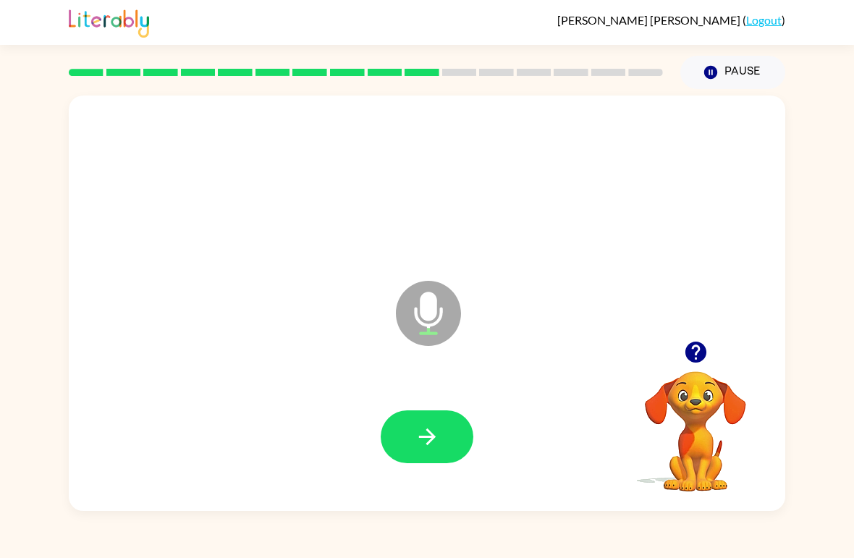
click at [441, 424] on button "button" at bounding box center [427, 436] width 93 height 53
click at [415, 443] on icon "button" at bounding box center [427, 436] width 25 height 25
click at [456, 434] on button "button" at bounding box center [427, 436] width 93 height 53
click at [446, 440] on button "button" at bounding box center [427, 436] width 93 height 53
click at [431, 415] on button "button" at bounding box center [427, 436] width 93 height 53
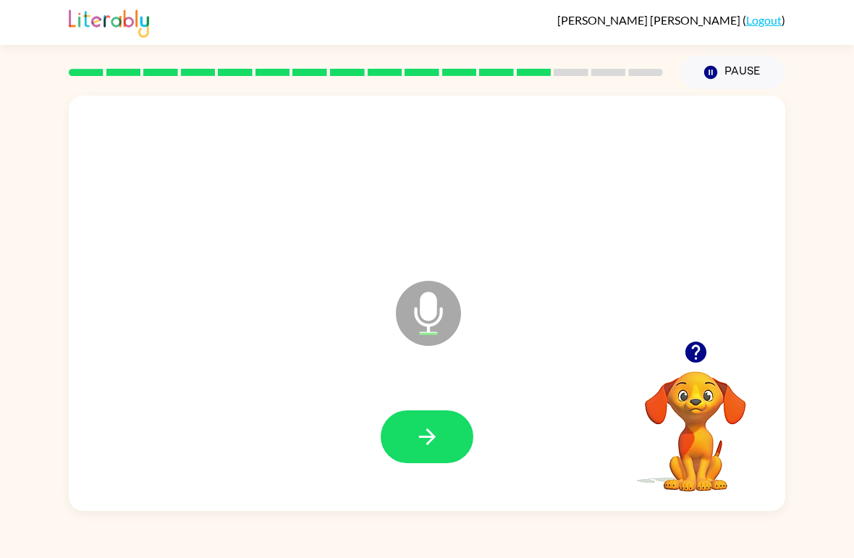
click at [425, 435] on icon "button" at bounding box center [427, 436] width 25 height 25
click at [430, 432] on icon "button" at bounding box center [427, 436] width 25 height 25
click at [423, 441] on icon "button" at bounding box center [427, 436] width 25 height 25
